Goal: Navigation & Orientation: Understand site structure

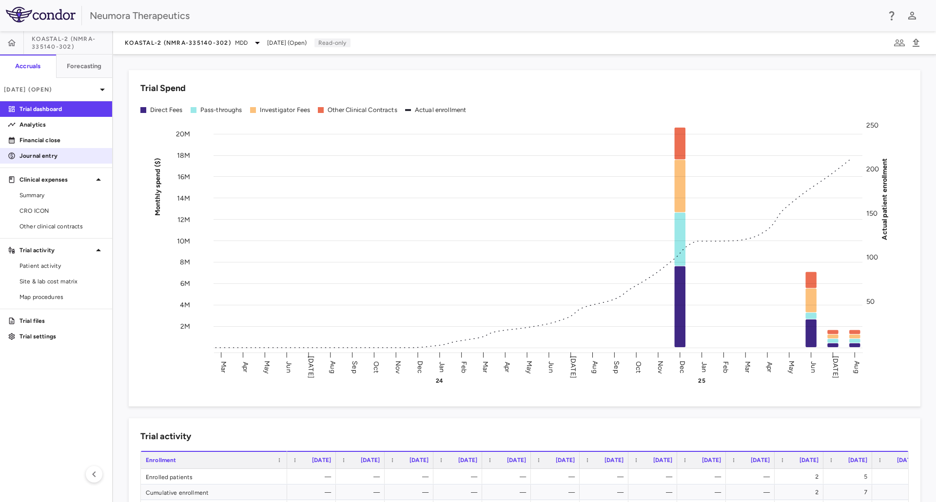
click at [30, 154] on p "Journal entry" at bounding box center [61, 156] width 85 height 9
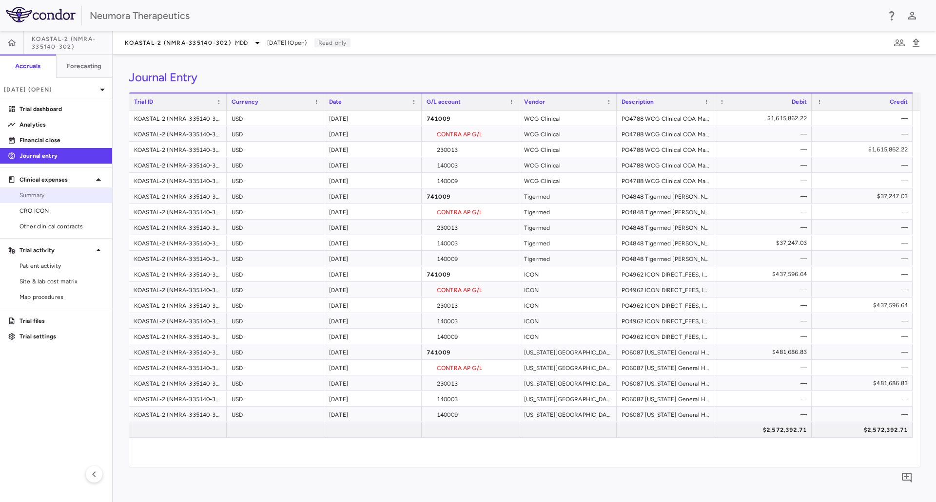
click at [31, 193] on span "Summary" at bounding box center [61, 195] width 85 height 9
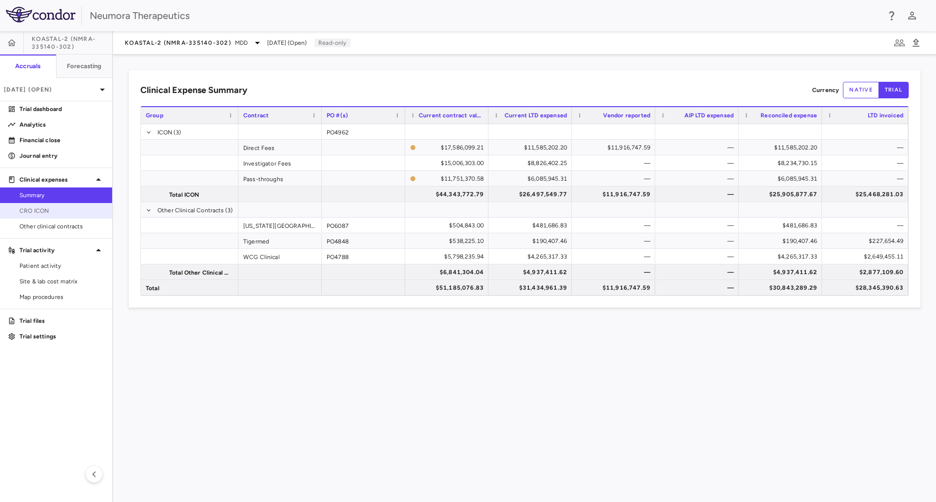
click at [43, 208] on span "CRO ICON" at bounding box center [61, 211] width 85 height 9
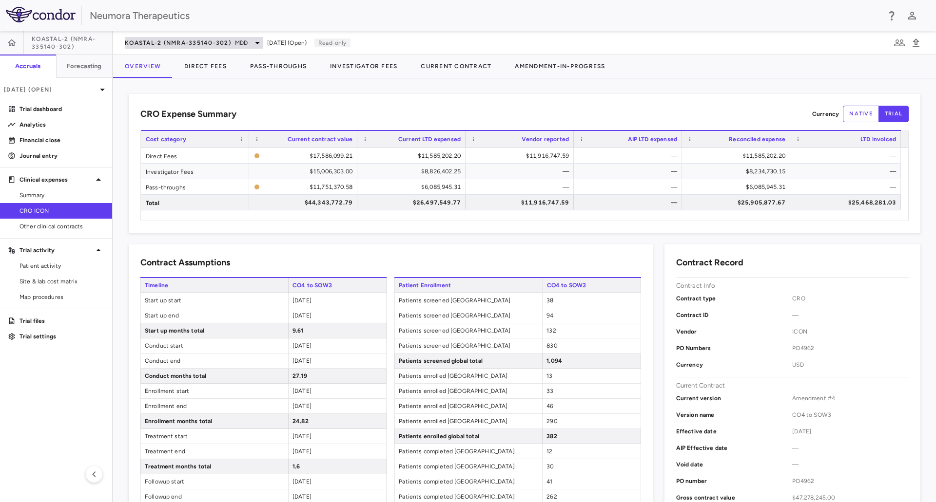
click at [237, 41] on span "MDD" at bounding box center [241, 42] width 13 height 9
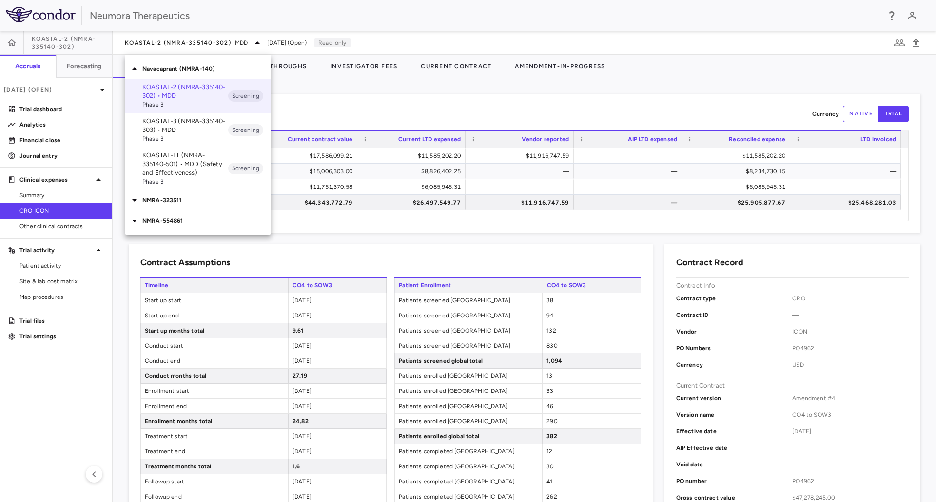
click at [339, 117] on div at bounding box center [468, 251] width 936 height 502
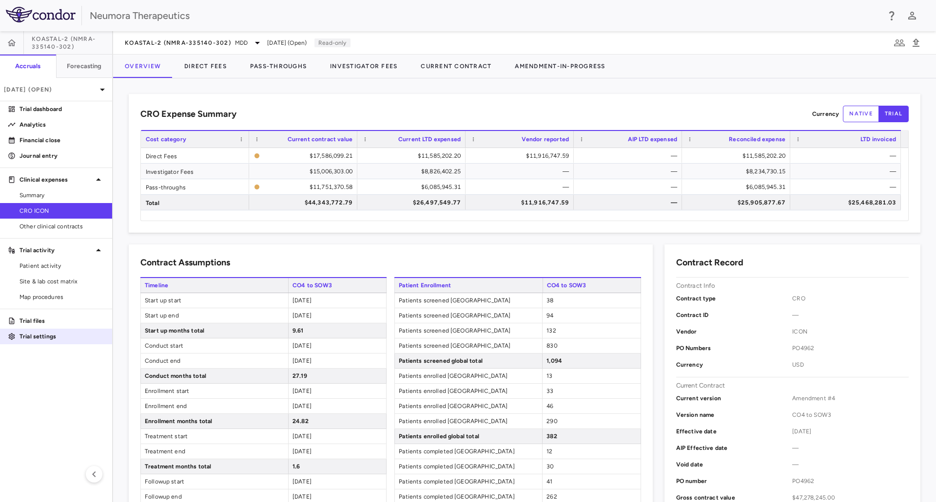
click at [42, 341] on link "Trial settings" at bounding box center [56, 336] width 112 height 15
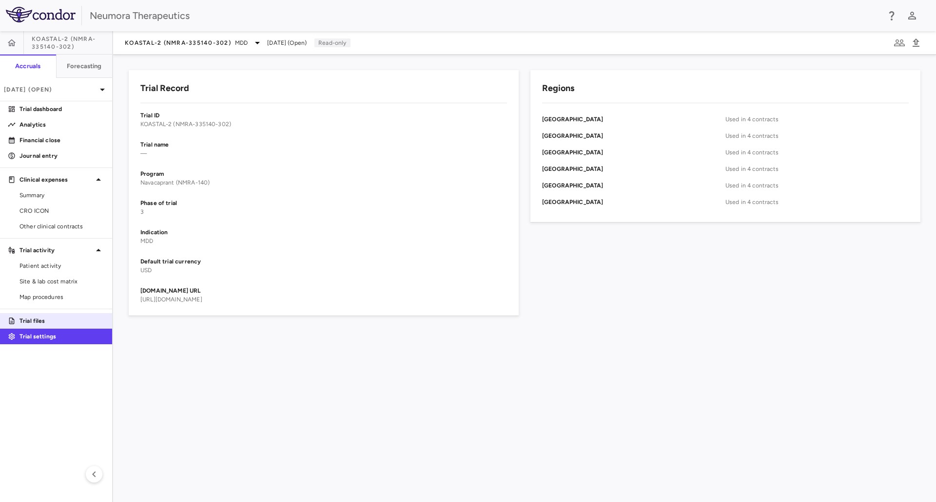
click at [29, 325] on p "Trial files" at bounding box center [61, 321] width 85 height 9
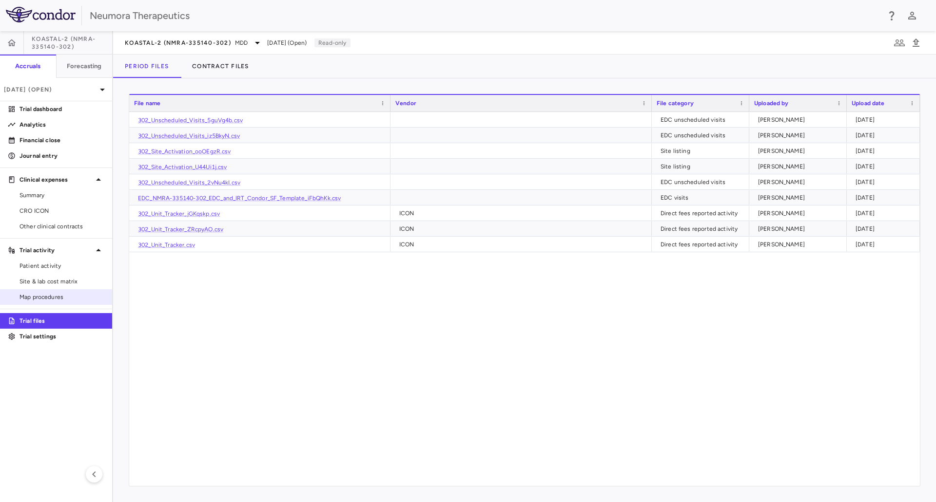
click at [30, 297] on span "Map procedures" at bounding box center [61, 297] width 85 height 9
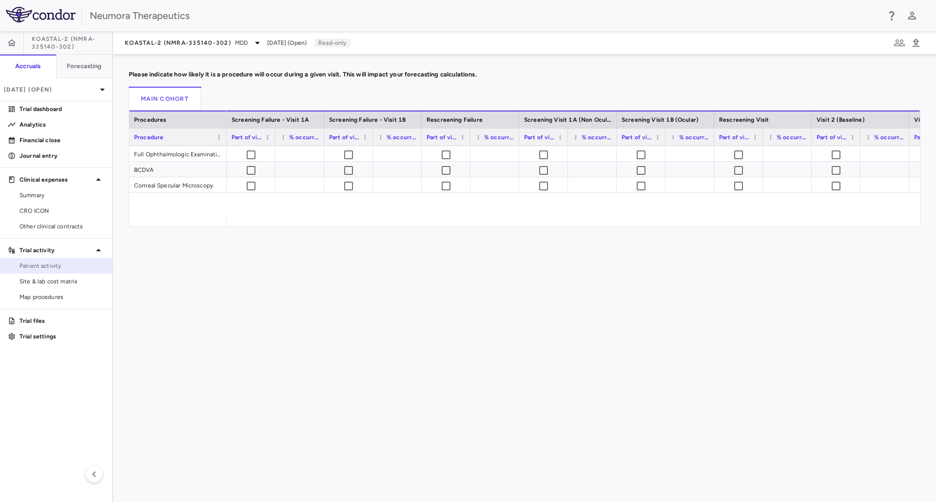
click at [50, 269] on span "Patient activity" at bounding box center [61, 266] width 85 height 9
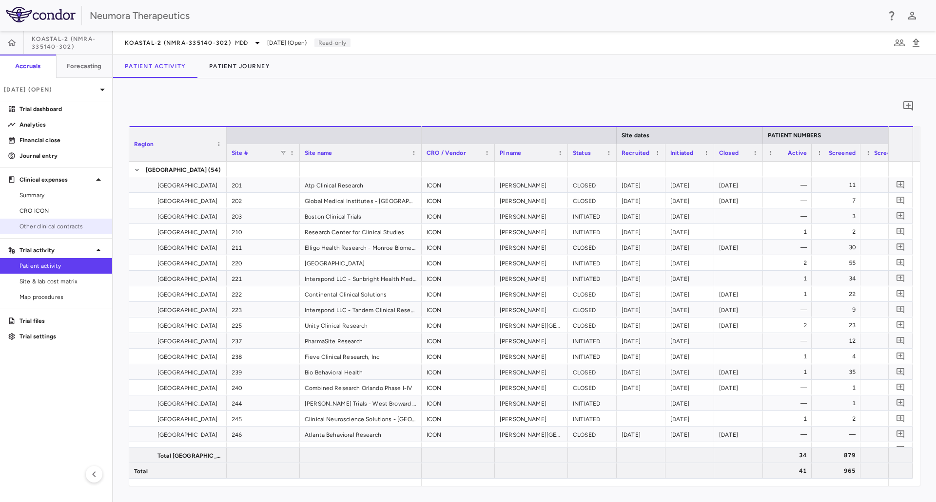
click at [30, 229] on span "Other clinical contracts" at bounding box center [61, 226] width 85 height 9
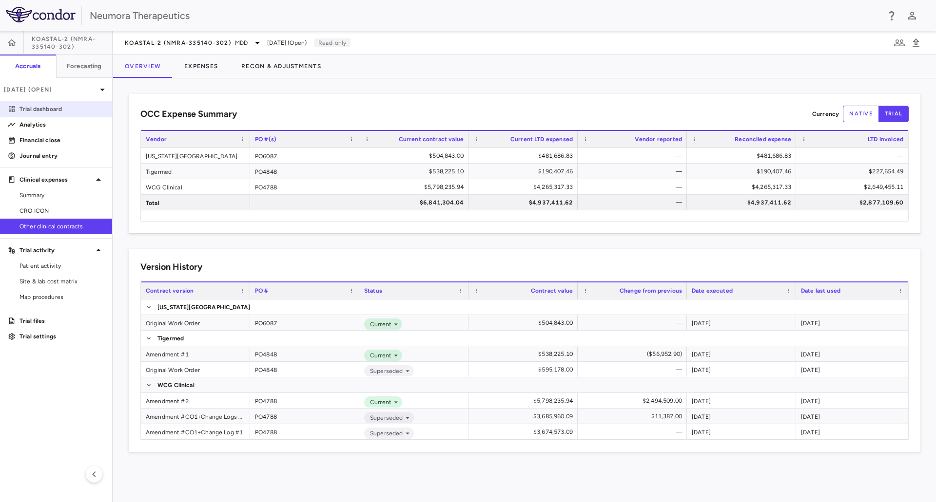
click at [40, 112] on p "Trial dashboard" at bounding box center [61, 109] width 85 height 9
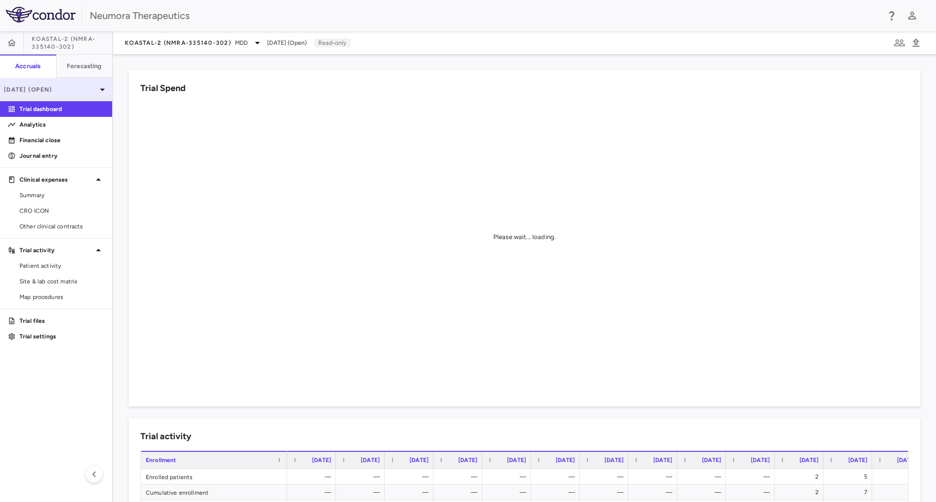
click at [86, 90] on p "[DATE] (Open)" at bounding box center [50, 89] width 93 height 9
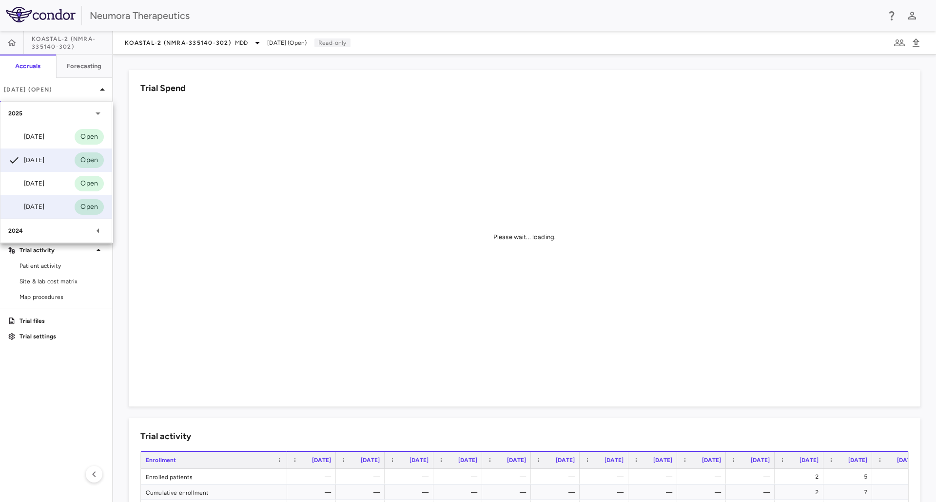
click at [41, 204] on div "[DATE]" at bounding box center [26, 207] width 36 height 12
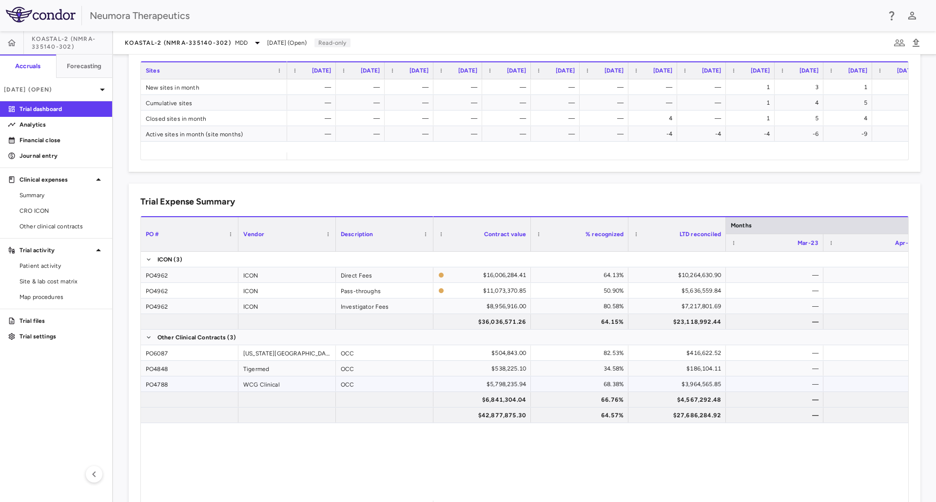
scroll to position [493, 0]
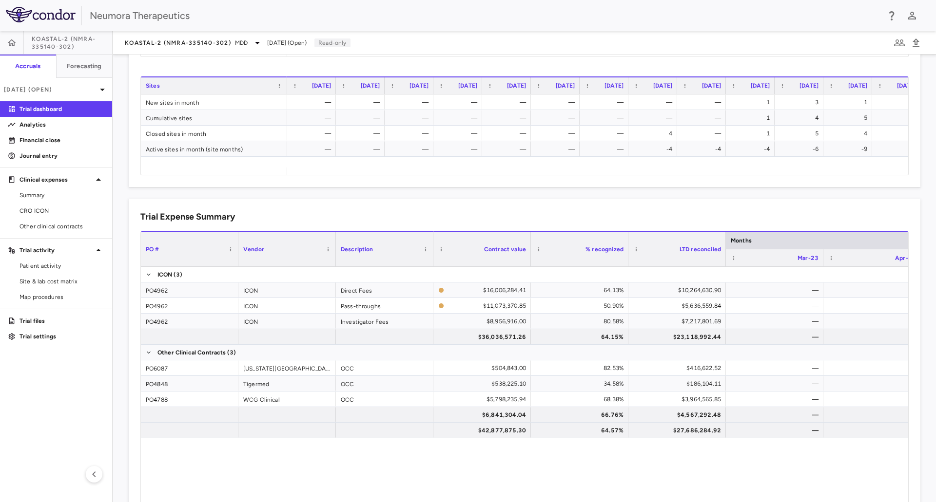
click at [191, 462] on div "PO4962 ICON Direct Fees PO4962 ICON Pass-throughs PO4962 ICON Investigator Fees…" at bounding box center [524, 391] width 767 height 249
click at [449, 210] on div "Trial Expense Summary Press SPACE to select this row. Drag here to set column l…" at bounding box center [524, 367] width 791 height 337
drag, startPoint x: 400, startPoint y: 191, endPoint x: 341, endPoint y: 214, distance: 63.6
click at [341, 214] on div "Trial Expense Summary" at bounding box center [524, 216] width 768 height 13
